Goal: Task Accomplishment & Management: Complete application form

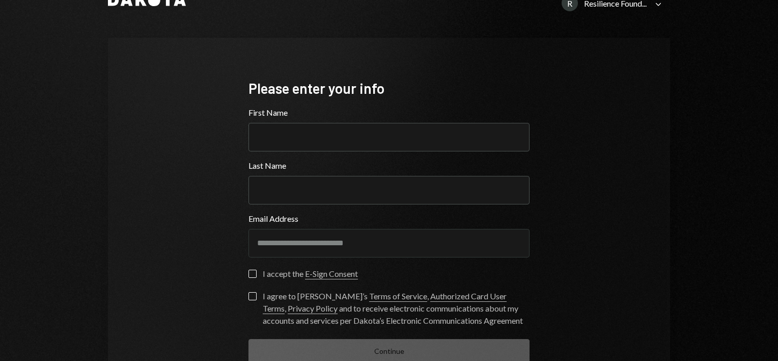
scroll to position [40, 0]
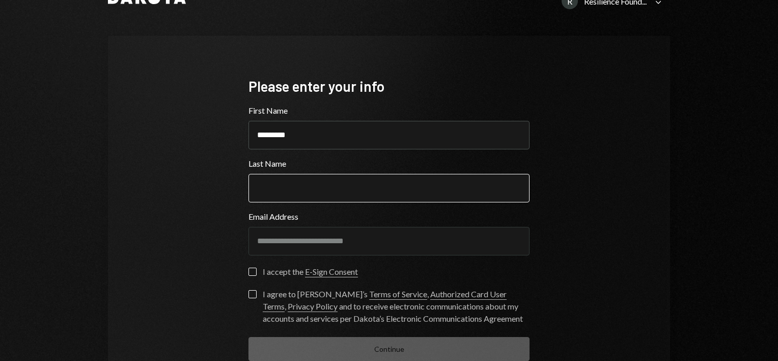
type input "********"
click at [392, 189] on input "Last Name" at bounding box center [389, 188] width 281 height 29
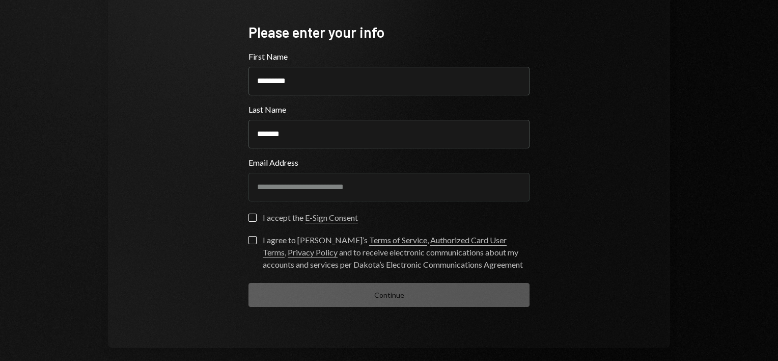
scroll to position [101, 0]
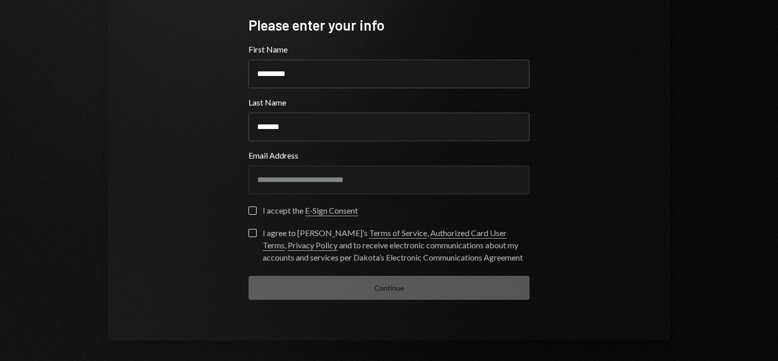
type input "*******"
click at [257, 207] on label "I accept the E-Sign Consent" at bounding box center [304, 211] width 110 height 10
click at [257, 207] on button "I accept the E-Sign Consent" at bounding box center [253, 210] width 8 height 8
click at [253, 233] on button "I agree to [PERSON_NAME]’s Terms of Service , Authorized Card User Terms , Priv…" at bounding box center [253, 233] width 8 height 8
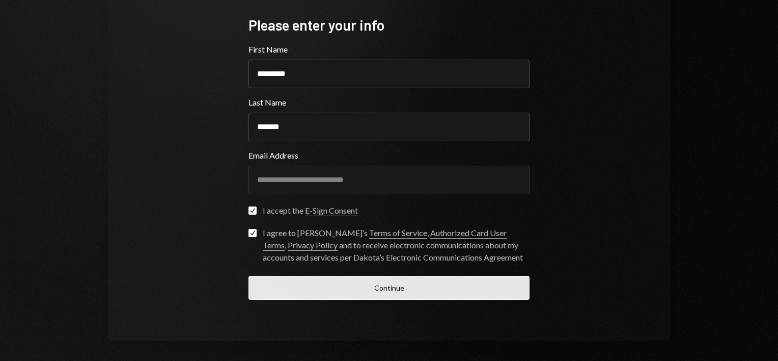
click at [387, 295] on button "Continue" at bounding box center [389, 288] width 281 height 24
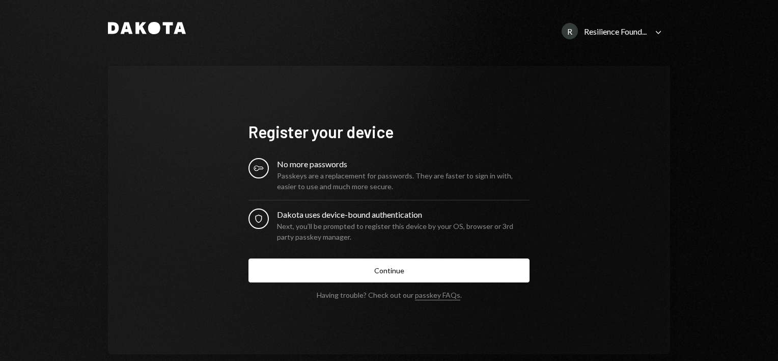
scroll to position [0, 0]
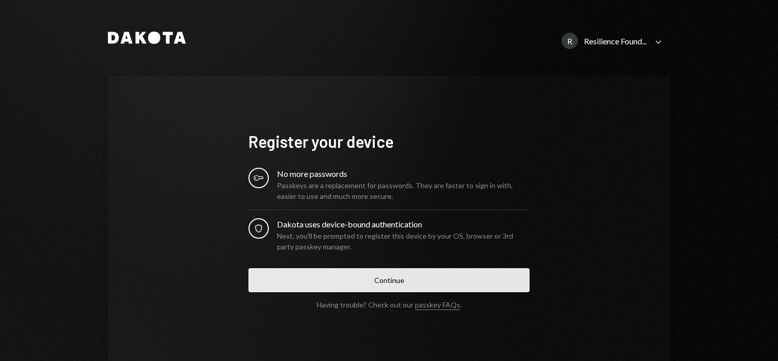
click at [403, 283] on button "Continue" at bounding box center [389, 280] width 281 height 24
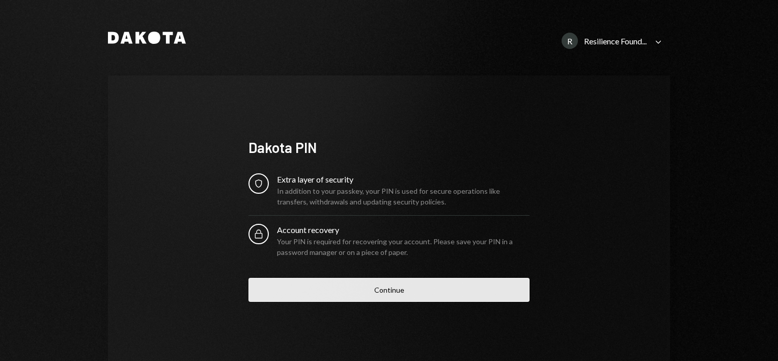
click at [392, 287] on button "Continue" at bounding box center [389, 290] width 281 height 24
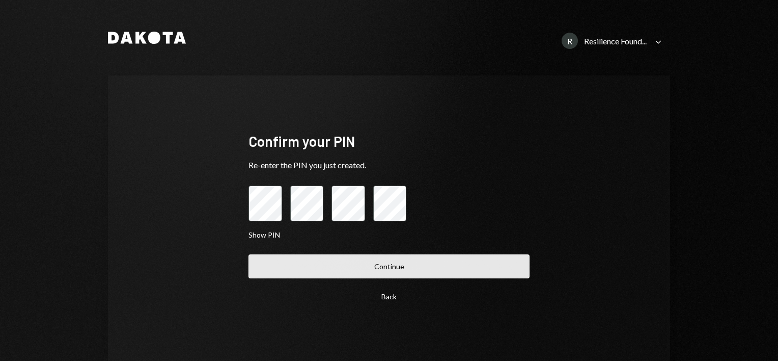
click at [377, 269] on button "Continue" at bounding box center [389, 266] width 281 height 24
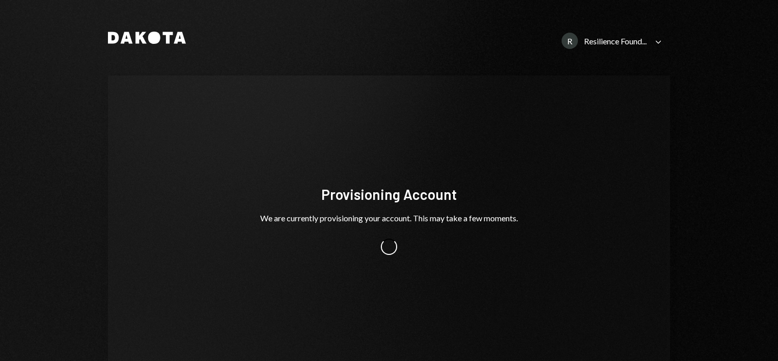
scroll to position [28, 0]
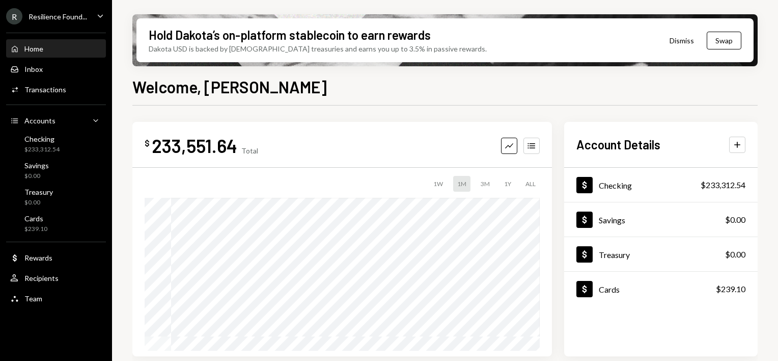
click at [101, 14] on icon "Caret Down" at bounding box center [100, 15] width 11 height 11
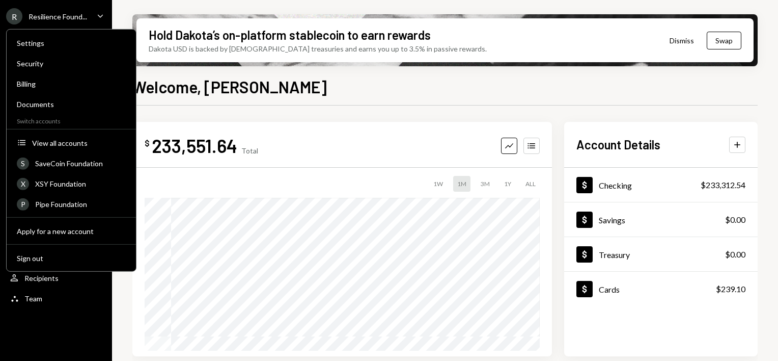
click at [101, 14] on icon "Caret Down" at bounding box center [100, 15] width 11 height 11
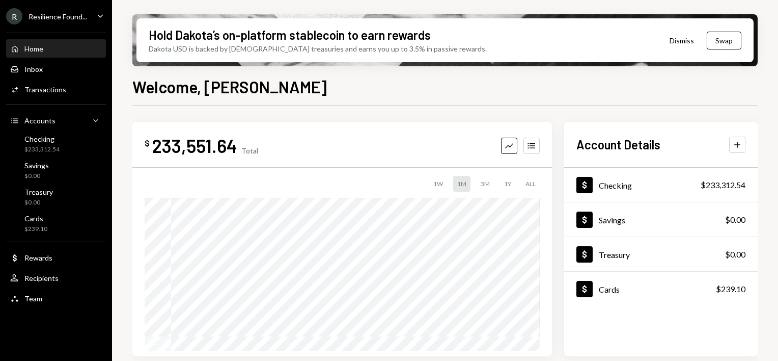
click at [101, 14] on icon "Caret Down" at bounding box center [100, 15] width 11 height 11
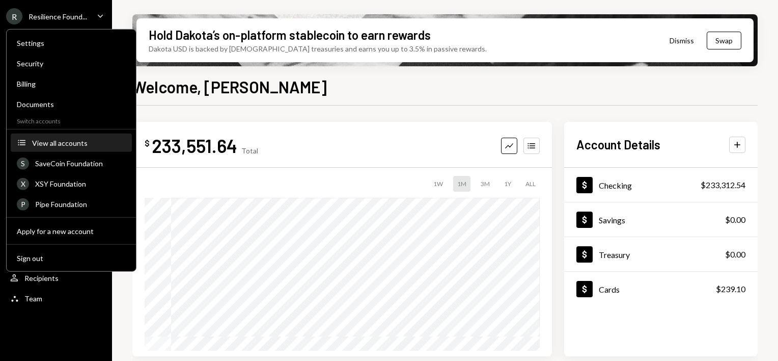
click at [77, 141] on div "View all accounts" at bounding box center [79, 142] width 94 height 9
